Goal: Find specific page/section: Find specific page/section

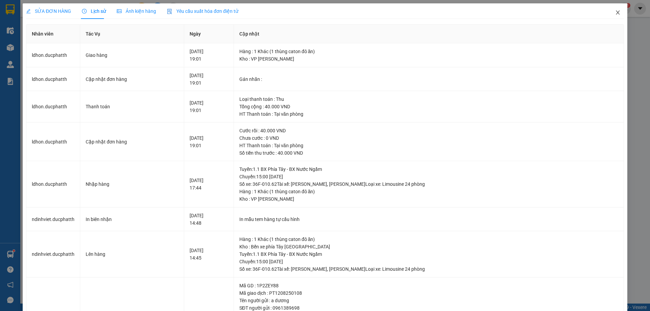
click at [616, 10] on span "Close" at bounding box center [617, 12] width 19 height 19
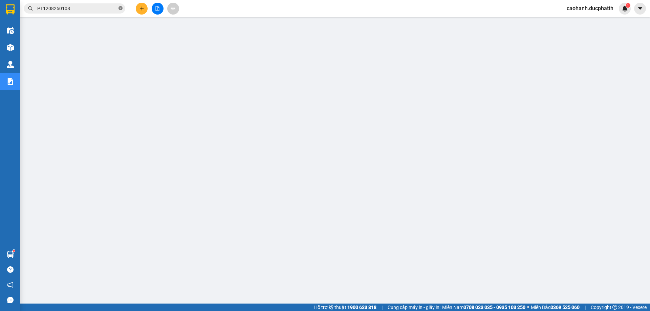
click at [120, 7] on icon "close-circle" at bounding box center [120, 8] width 4 height 4
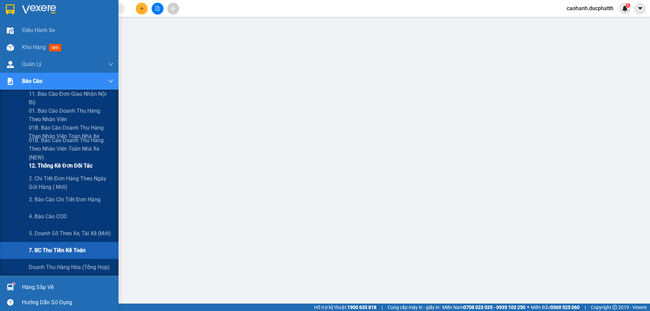
click at [68, 169] on span "12. Thống kê đơn đối tác" at bounding box center [61, 165] width 64 height 8
